Goal: Information Seeking & Learning: Learn about a topic

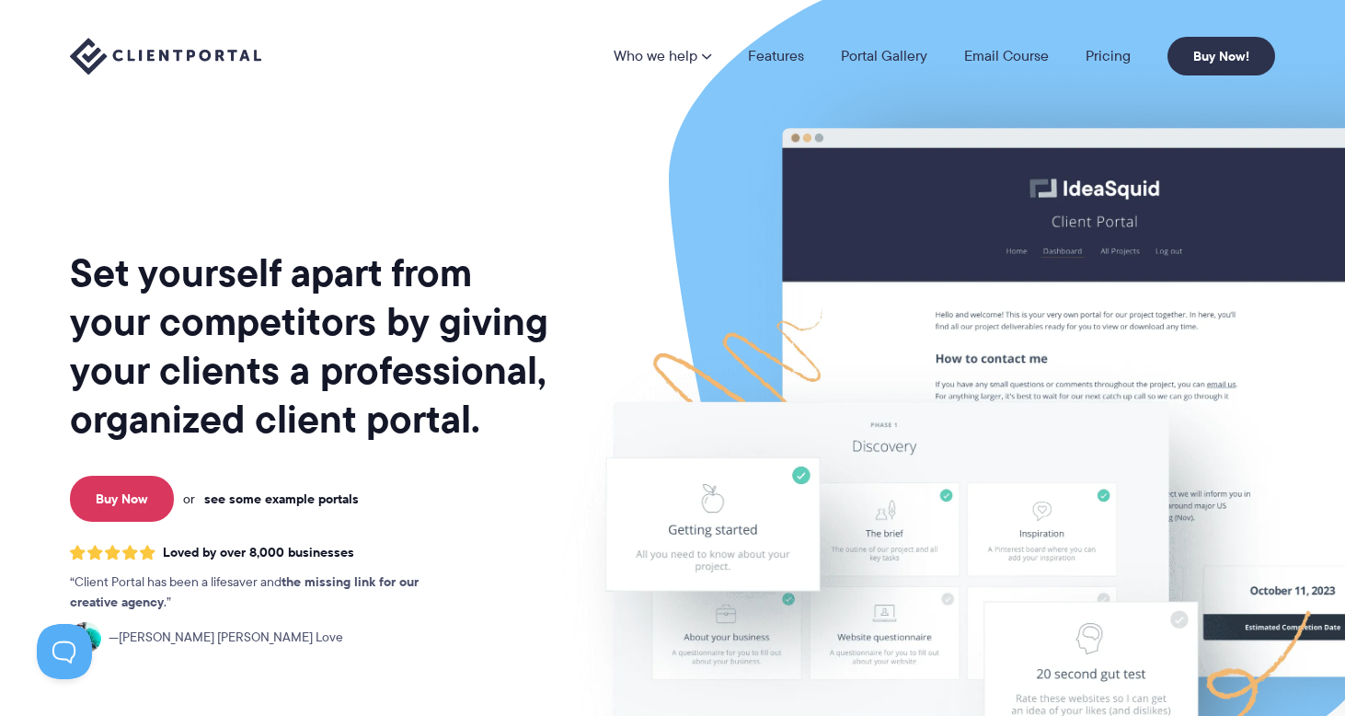
click at [322, 493] on link "see some example portals" at bounding box center [281, 498] width 155 height 17
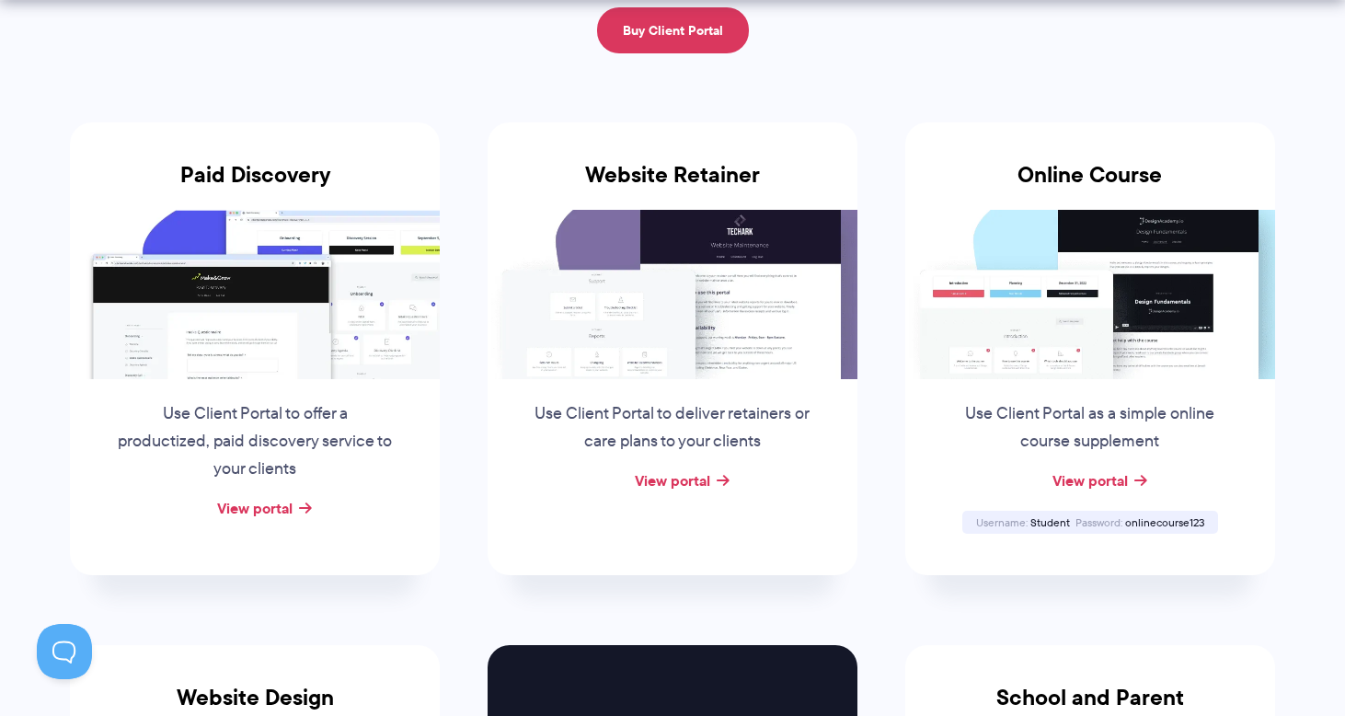
scroll to position [302, 0]
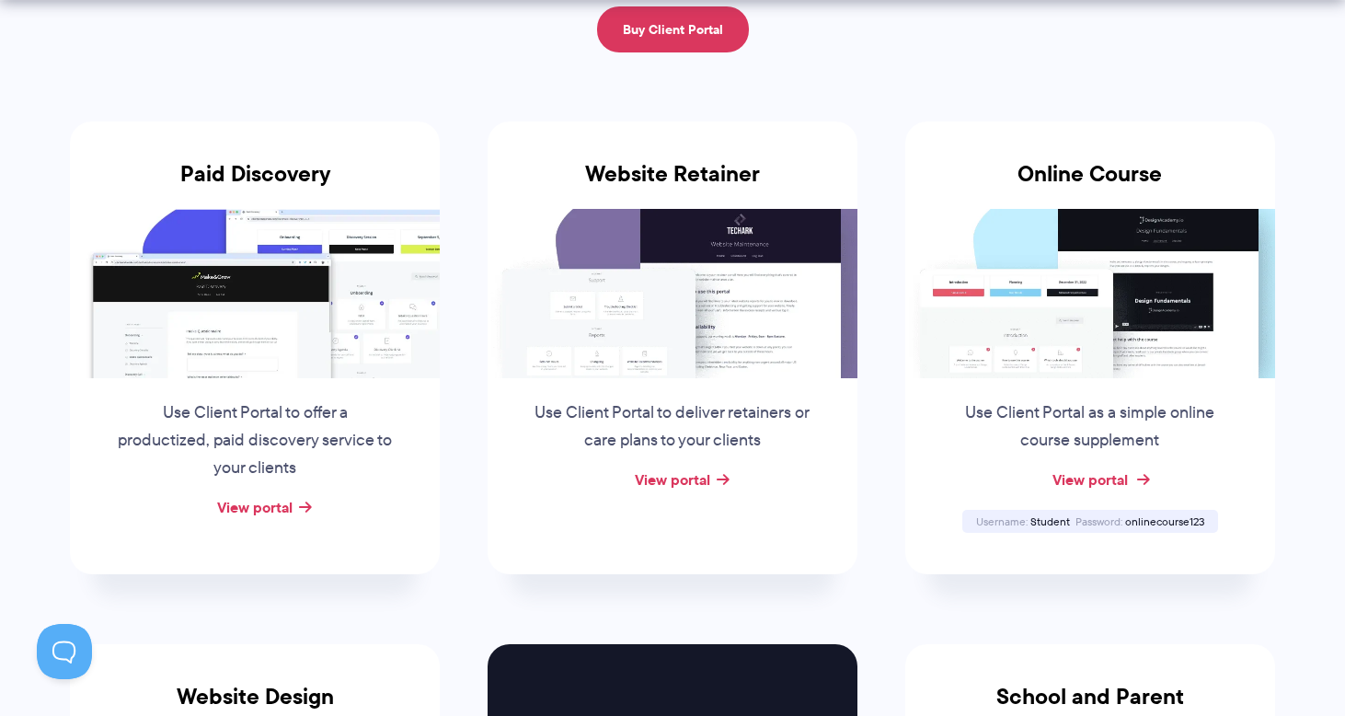
click at [1088, 476] on link "View portal" at bounding box center [1090, 479] width 75 height 22
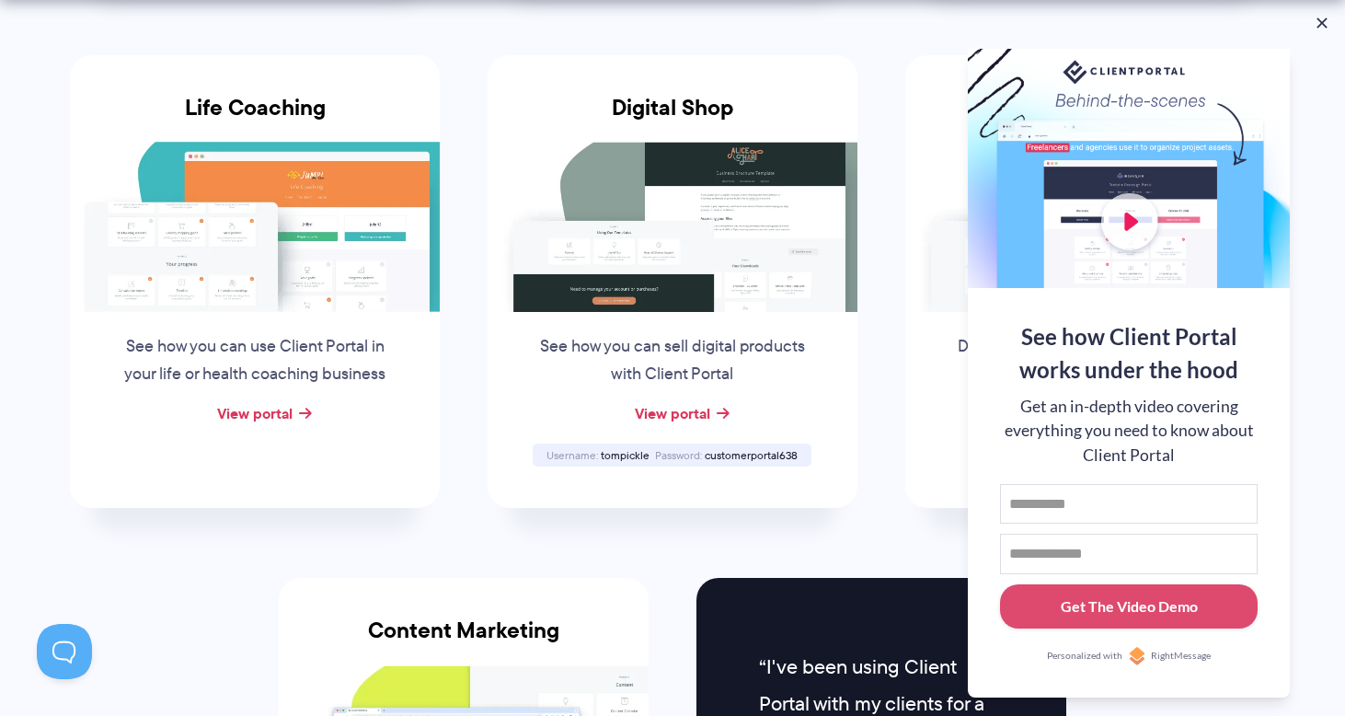
scroll to position [1416, 0]
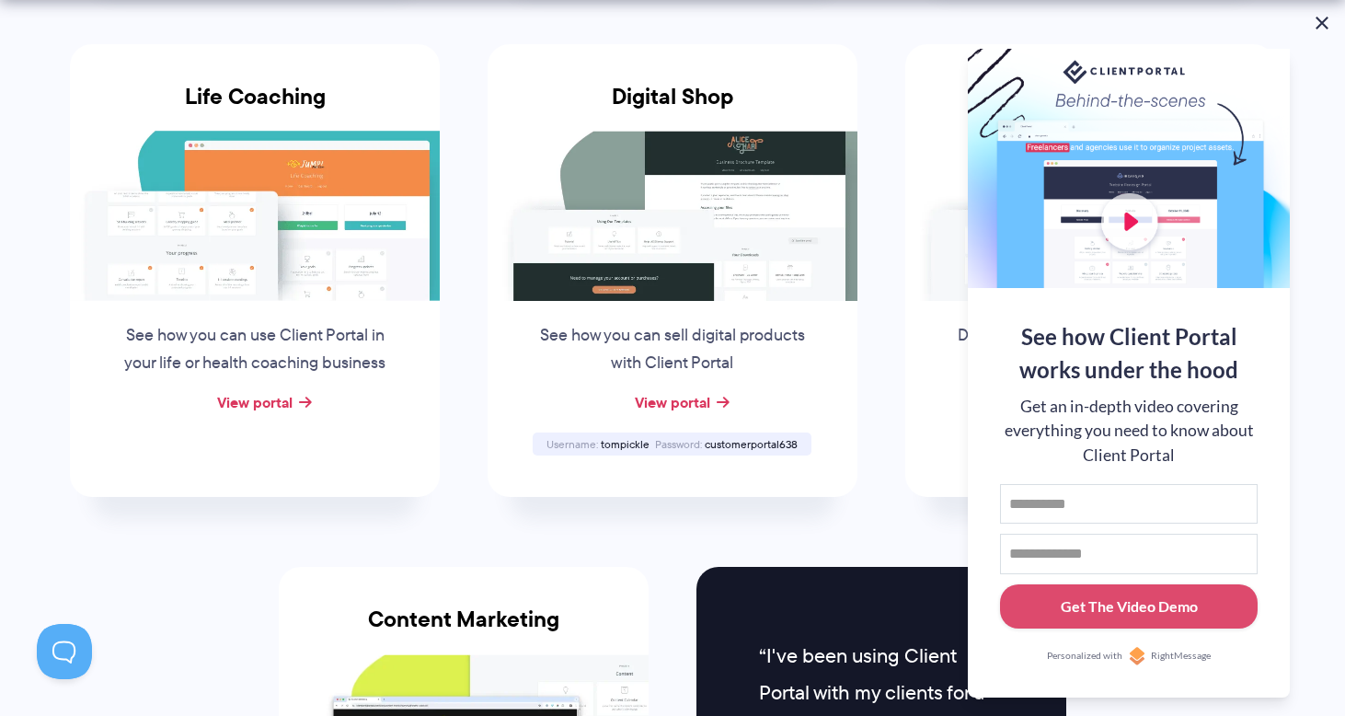
click at [1318, 24] on button at bounding box center [1322, 23] width 22 height 22
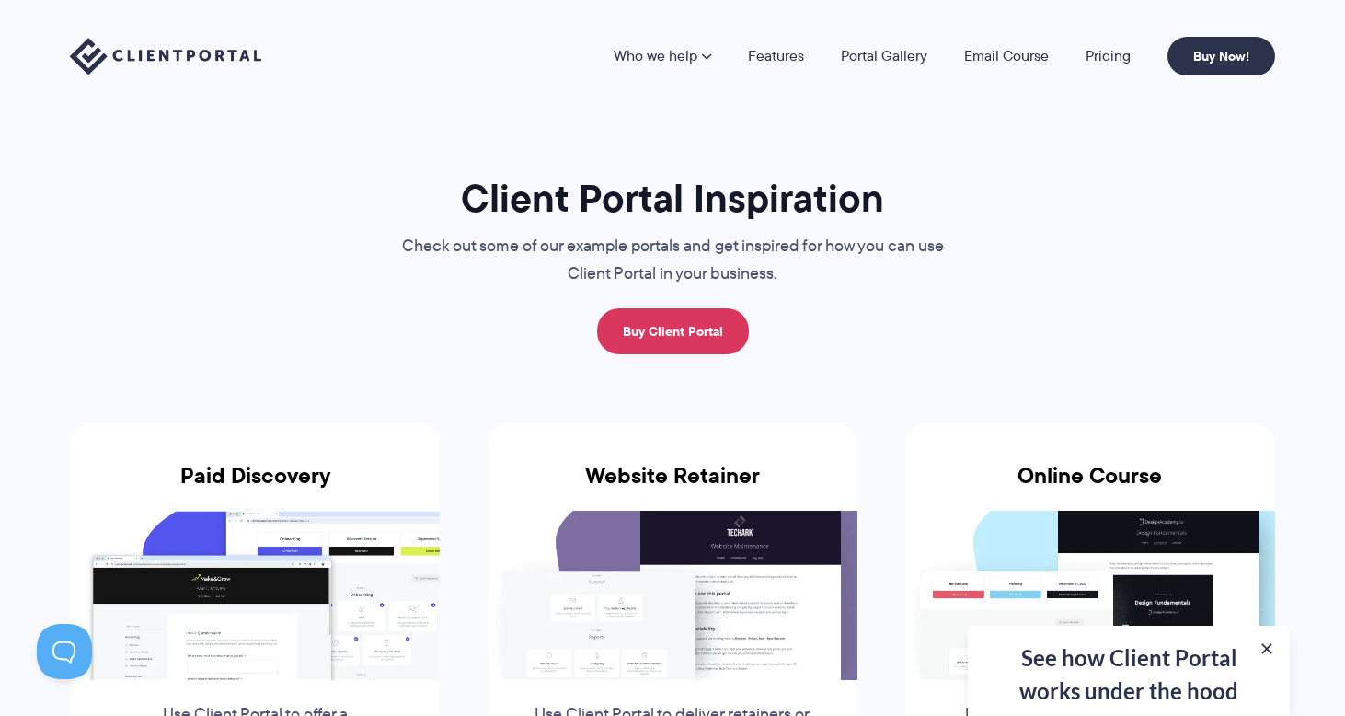
scroll to position [0, 0]
click at [1100, 50] on link "Pricing" at bounding box center [1108, 56] width 45 height 15
